Goal: Communication & Community: Answer question/provide support

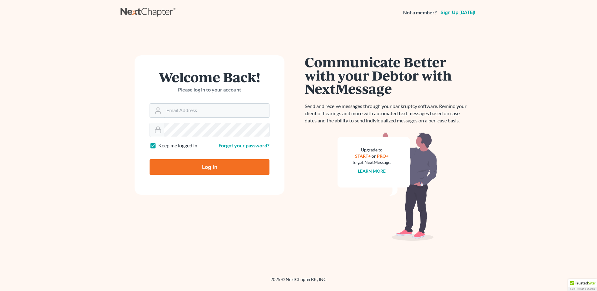
type input "[EMAIL_ADDRESS][DOMAIN_NAME]"
drag, startPoint x: 0, startPoint y: 0, endPoint x: 216, endPoint y: 107, distance: 241.3
click at [216, 107] on input "[EMAIL_ADDRESS][DOMAIN_NAME]" at bounding box center [216, 111] width 105 height 14
click at [170, 172] on input "Log In" at bounding box center [209, 167] width 120 height 16
type input "Thinking..."
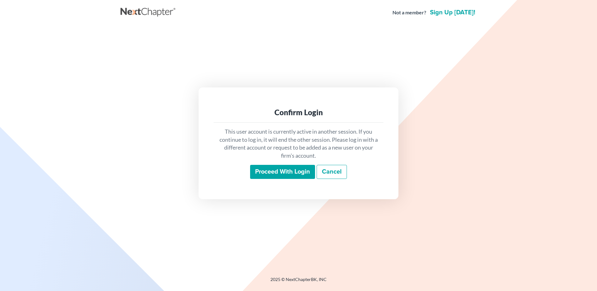
click at [273, 174] on input "Proceed with login" at bounding box center [282, 172] width 65 height 14
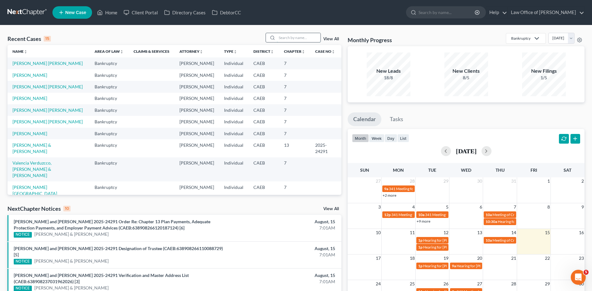
click at [308, 38] on input "search" at bounding box center [299, 37] width 44 height 9
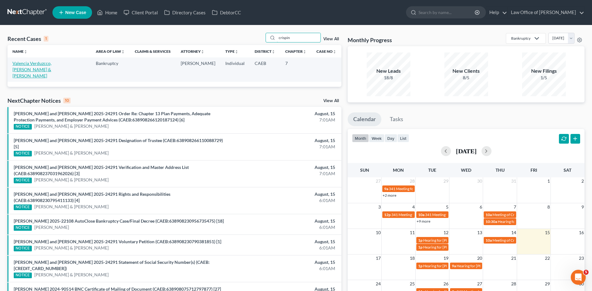
type input "crispin"
click at [51, 62] on link "Valencia Verduzcco, Crispin & Barajas, Amelia" at bounding box center [31, 70] width 39 height 18
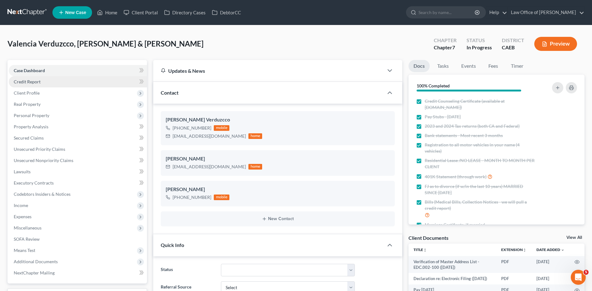
click at [27, 81] on span "Credit Report" at bounding box center [27, 81] width 27 height 5
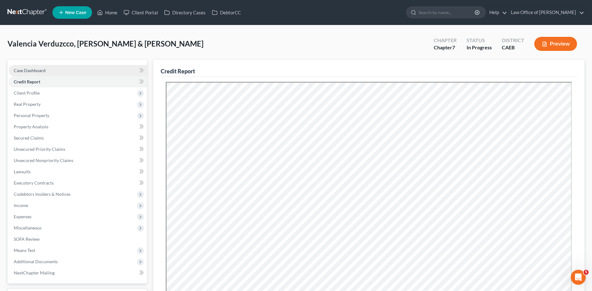
drag, startPoint x: 37, startPoint y: 69, endPoint x: 47, endPoint y: 74, distance: 11.2
click at [37, 69] on span "Case Dashboard" at bounding box center [30, 70] width 32 height 5
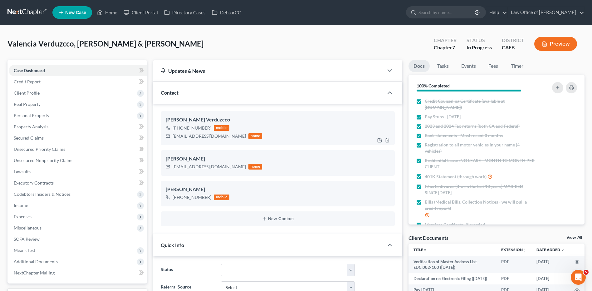
scroll to position [815, 0]
drag, startPoint x: 174, startPoint y: 166, endPoint x: 233, endPoint y: 168, distance: 59.0
click at [233, 168] on div "barajasamelia0516@yahoo.com" at bounding box center [209, 167] width 73 height 6
copy div "barajasamelia0516@yahoo.com"
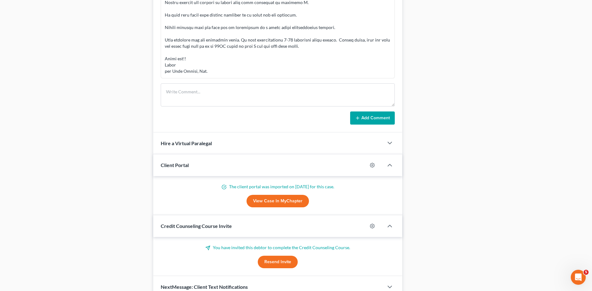
scroll to position [423, 0]
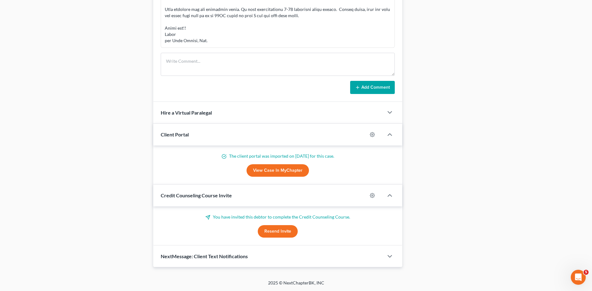
click at [221, 257] on span "NextMessage: Client Text Notifications" at bounding box center [204, 256] width 87 height 6
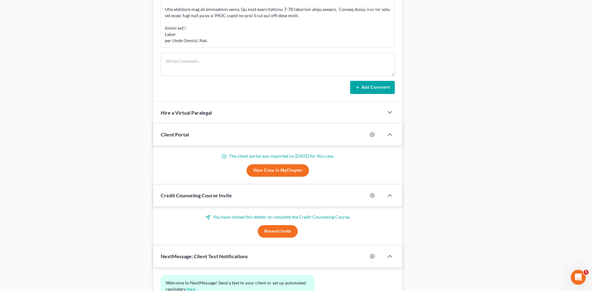
scroll to position [480, 0]
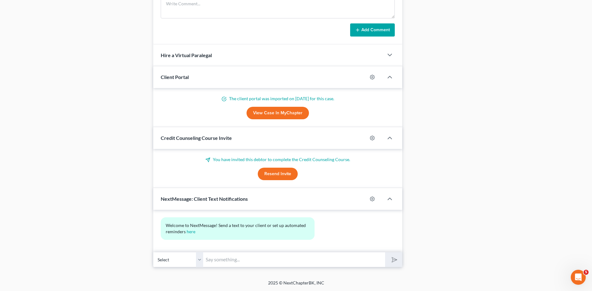
click at [223, 259] on input "text" at bounding box center [294, 259] width 182 height 15
type input "p"
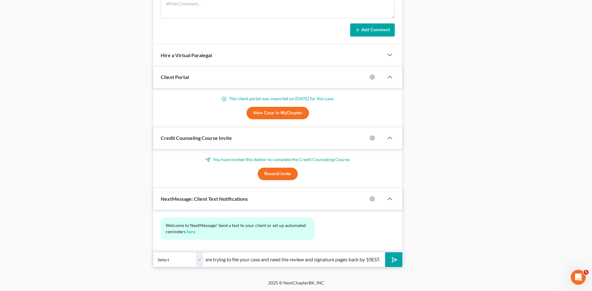
scroll to position [0, 99]
type input "Please check your email when you can. We are trying to file your case and need …"
click at [398, 259] on button "submit" at bounding box center [393, 259] width 17 height 15
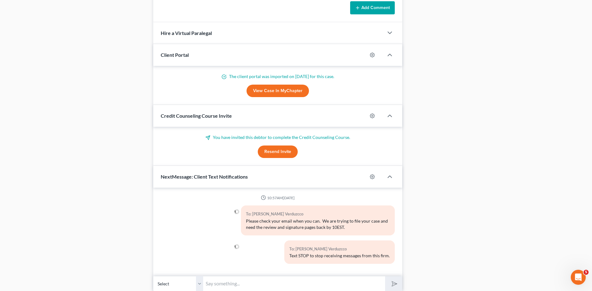
scroll to position [526, 0]
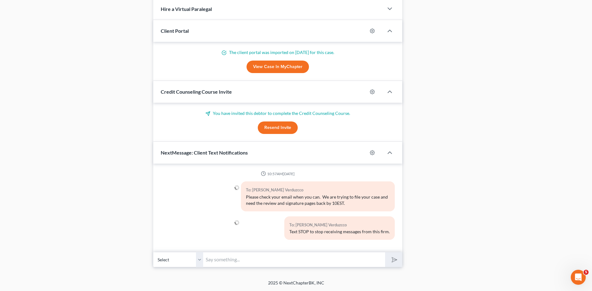
click at [254, 257] on input "text" at bounding box center [294, 259] width 182 height 15
type input "Please email when you can! I also sent your joint credit report to you so that …"
click at [397, 257] on button "submit" at bounding box center [393, 259] width 17 height 15
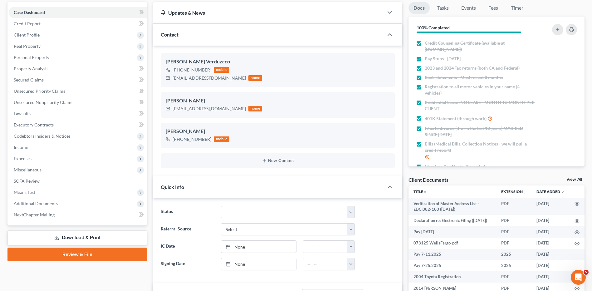
scroll to position [0, 0]
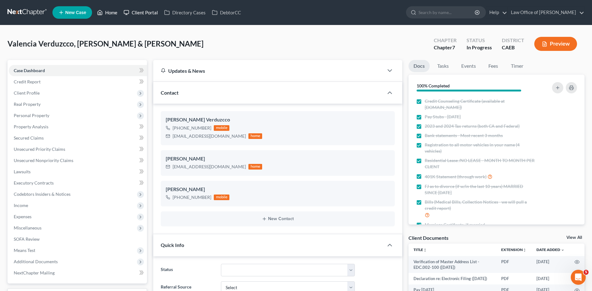
drag, startPoint x: 110, startPoint y: 13, endPoint x: 123, endPoint y: 14, distance: 12.9
click at [110, 13] on link "Home" at bounding box center [107, 12] width 27 height 11
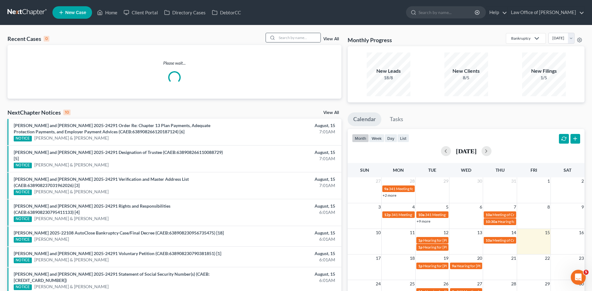
click at [288, 33] on div "Recent Cases 0 View All Please wait... NextChapter Notices 10 View All Alma A N…" at bounding box center [296, 205] width 592 height 360
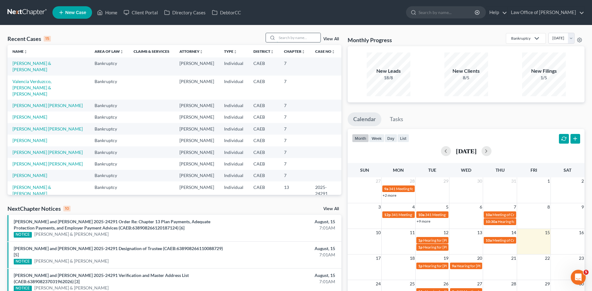
click at [287, 41] on input "search" at bounding box center [299, 37] width 44 height 9
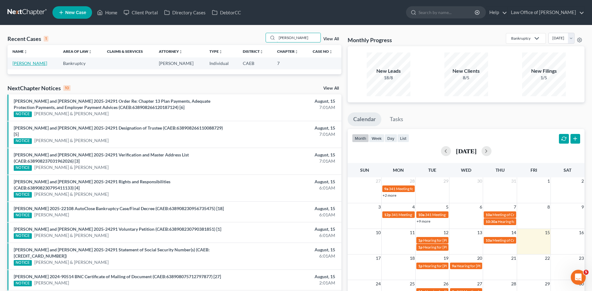
type input "godinez"
click at [18, 63] on link "Godinez, Jessica" at bounding box center [29, 63] width 35 height 5
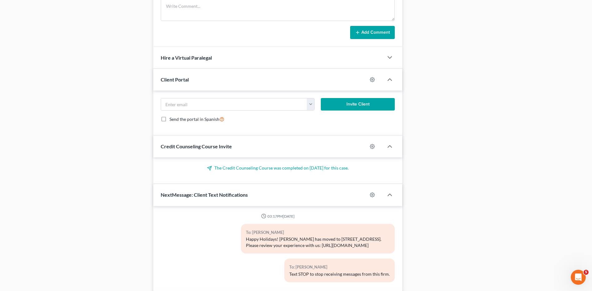
scroll to position [526, 0]
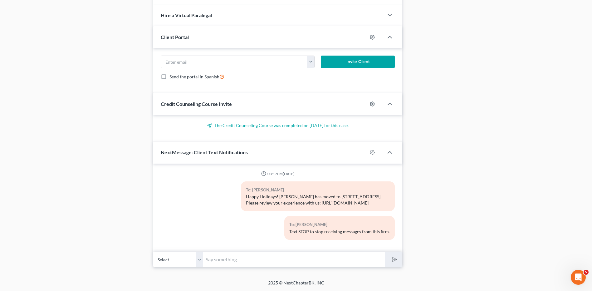
click at [250, 262] on input "text" at bounding box center [294, 259] width 182 height 15
type input "Good Morning! Do you have time to review your petition and sign off so that we …"
click at [394, 259] on icon "submit" at bounding box center [393, 259] width 9 height 9
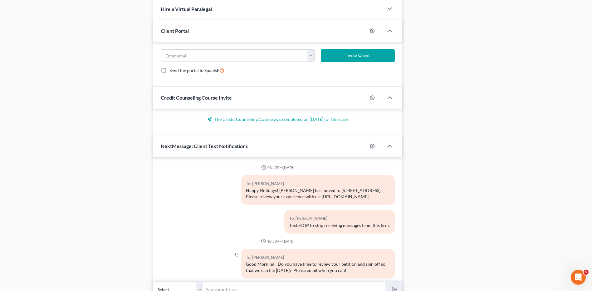
scroll to position [15, 0]
